Goal: Go to known website: Access a specific website the user already knows

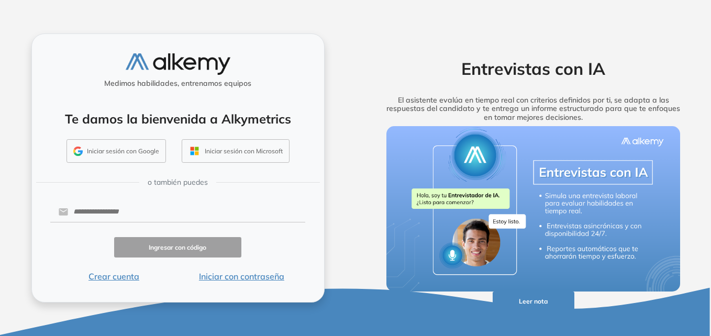
click at [137, 155] on button "Iniciar sesión con Google" at bounding box center [117, 151] width 100 height 24
